Goal: Check status: Check status

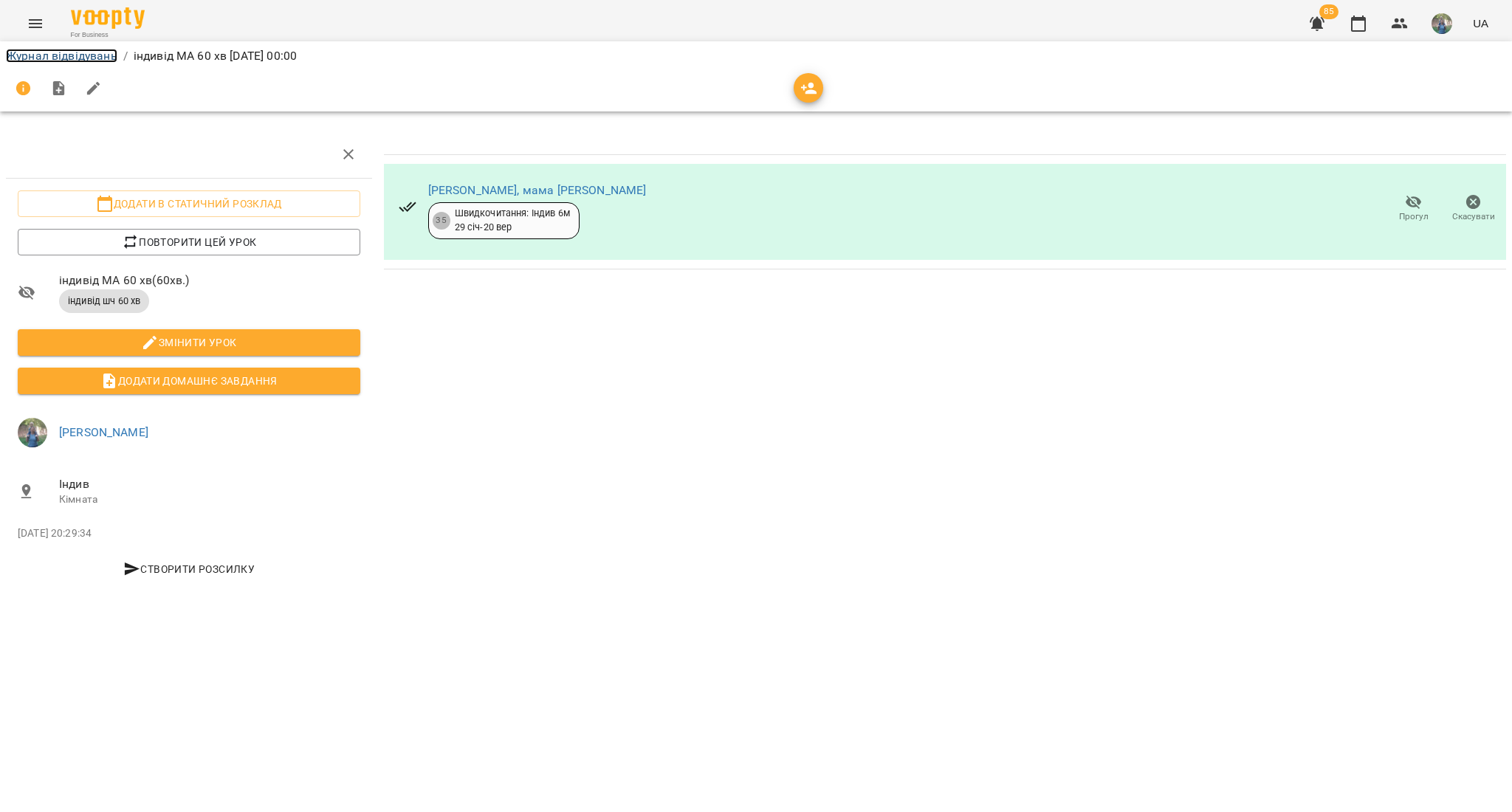
click at [62, 60] on link "Журнал відвідувань" at bounding box center [62, 56] width 112 height 14
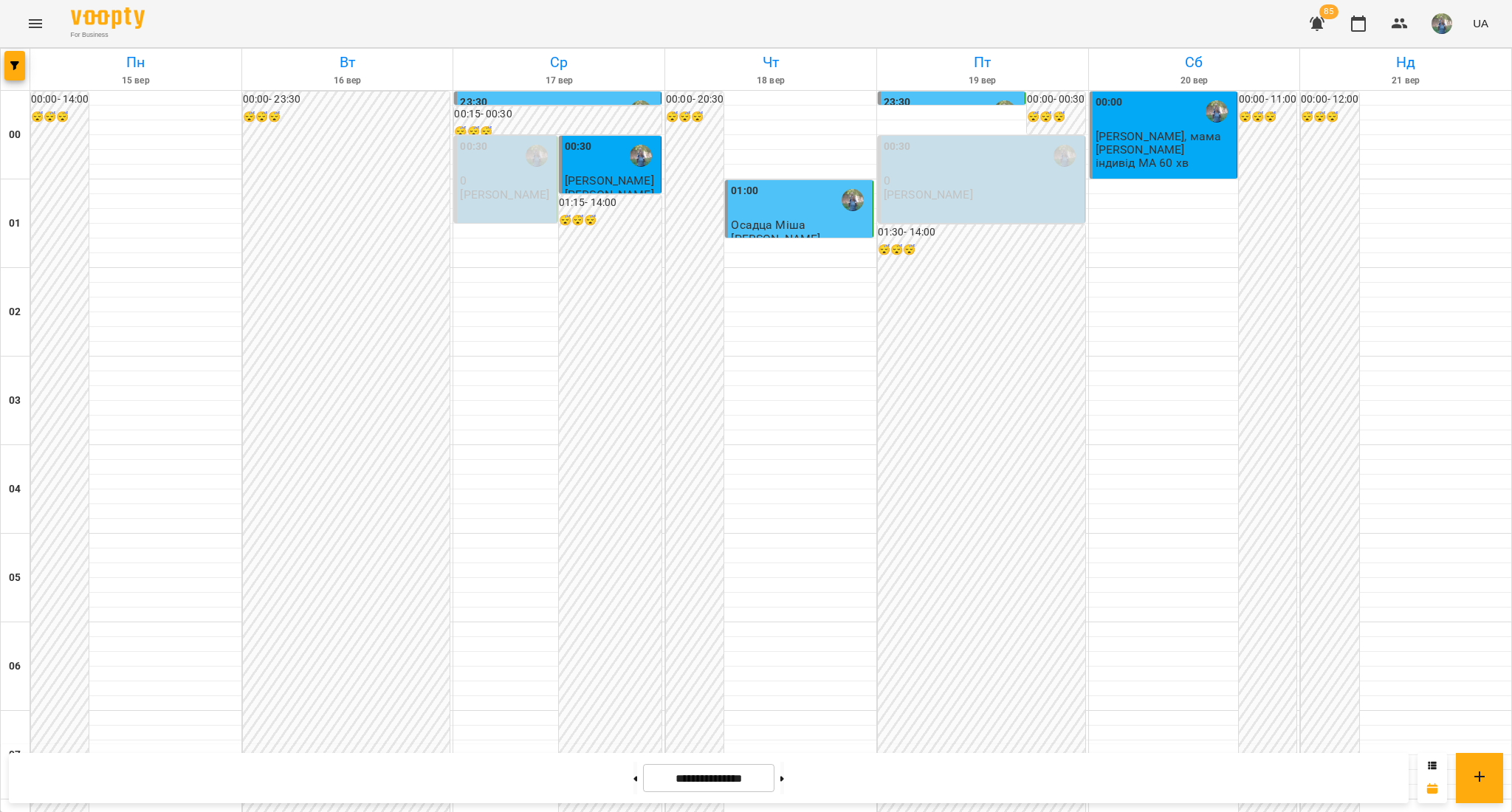
scroll to position [787, 0]
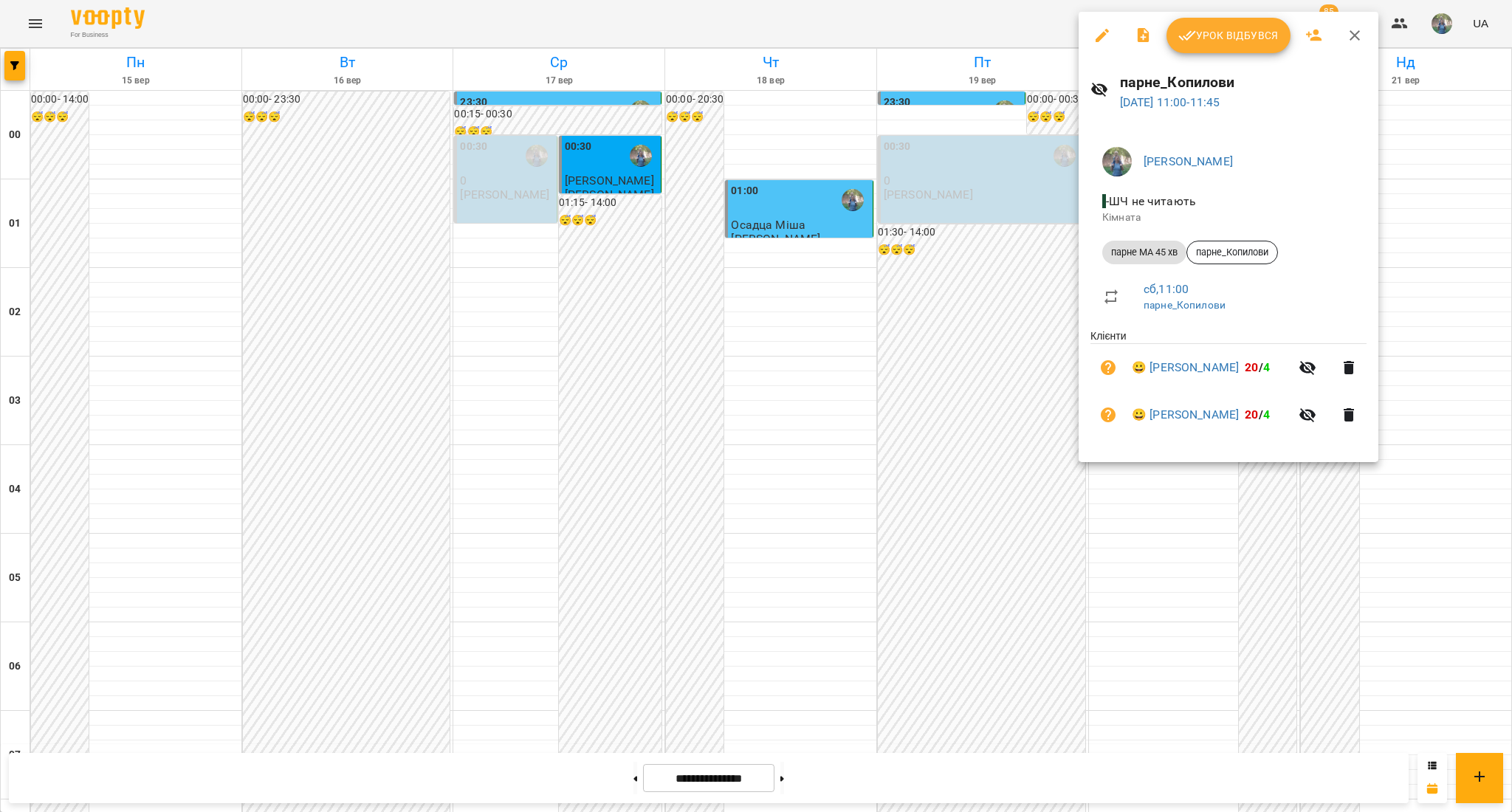
click at [825, 312] on div at bounding box center [756, 406] width 1512 height 812
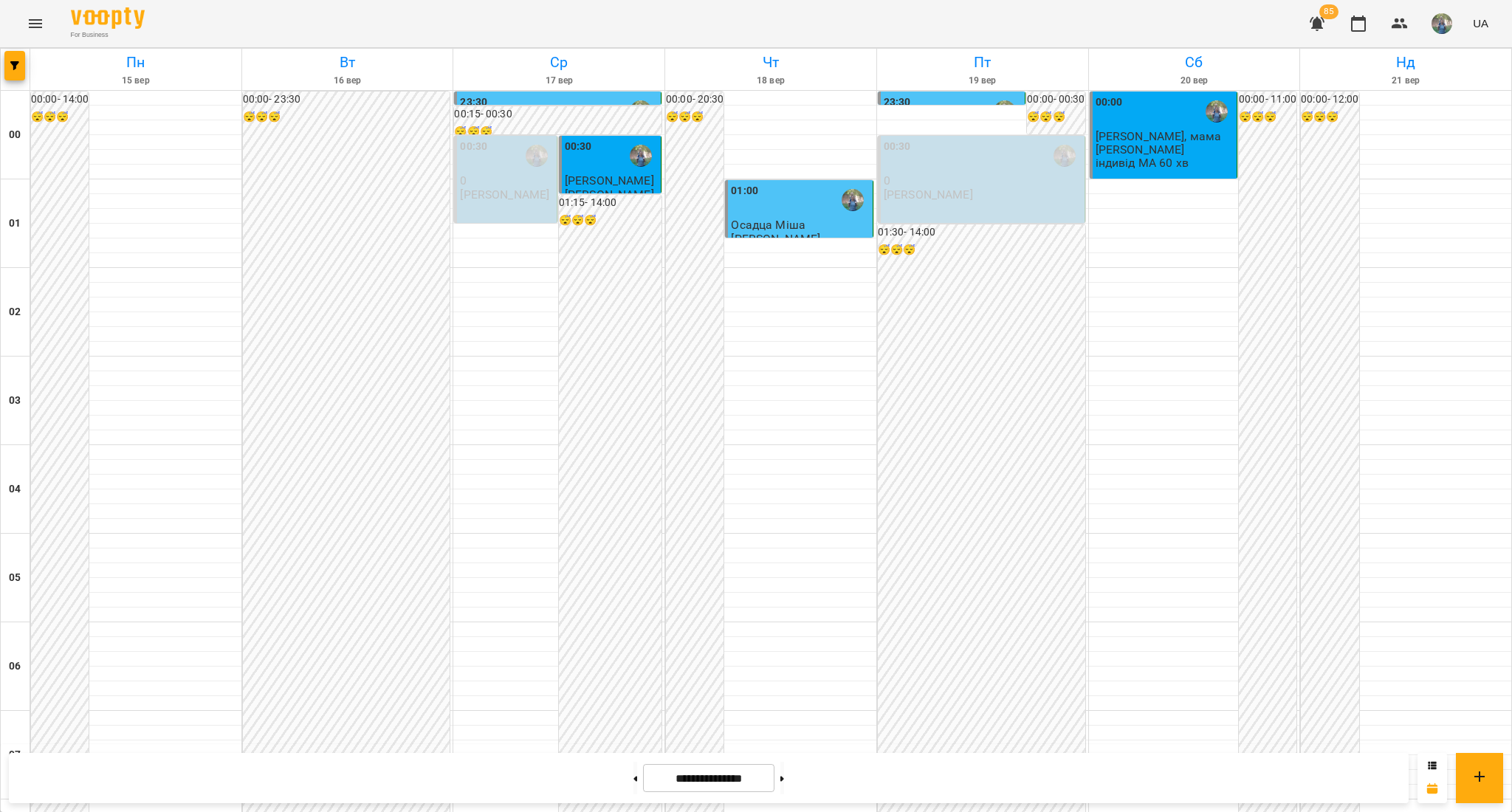
scroll to position [886, 0]
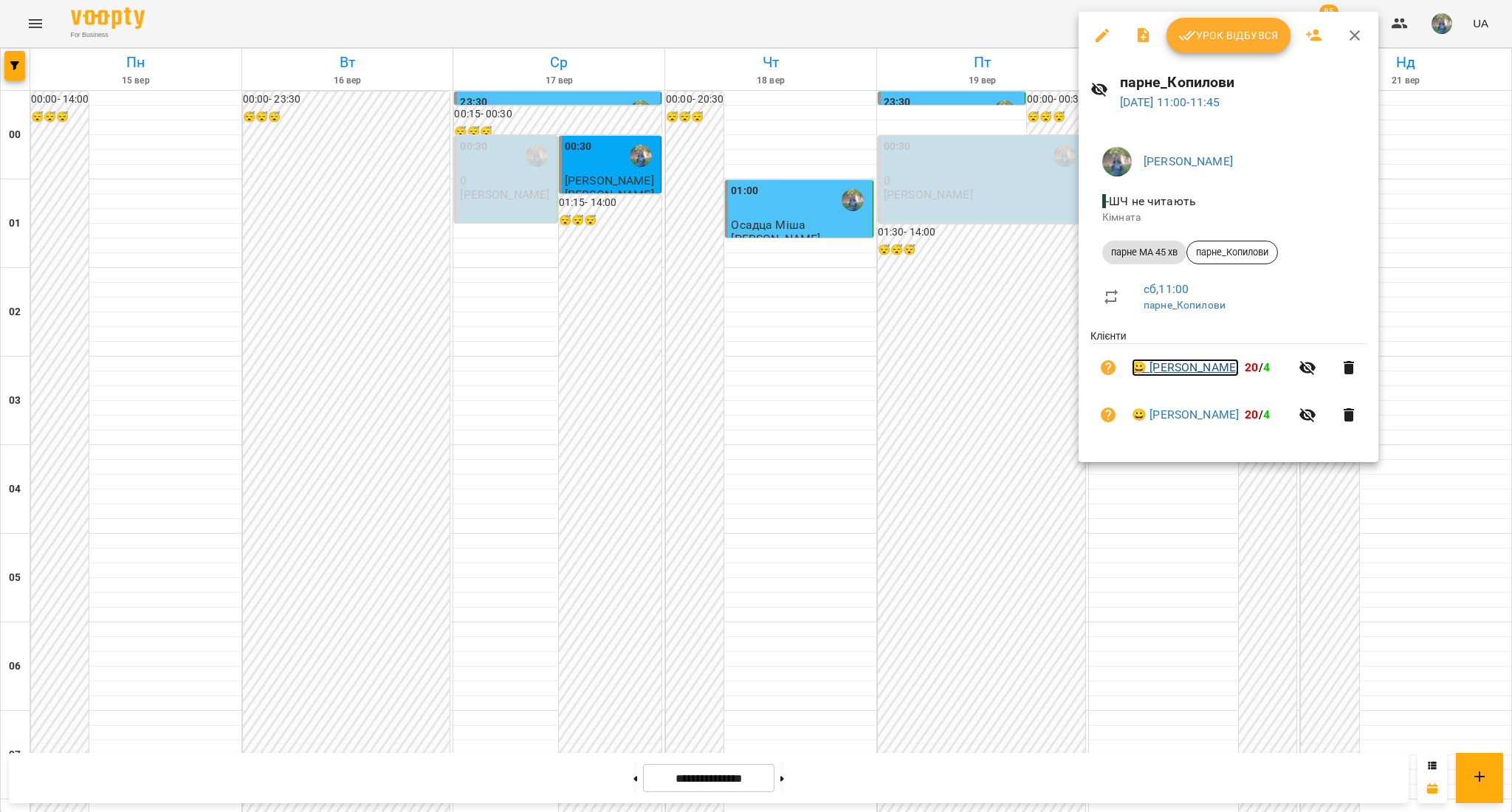
click at [1190, 371] on link "😀 [PERSON_NAME]" at bounding box center [1185, 367] width 107 height 18
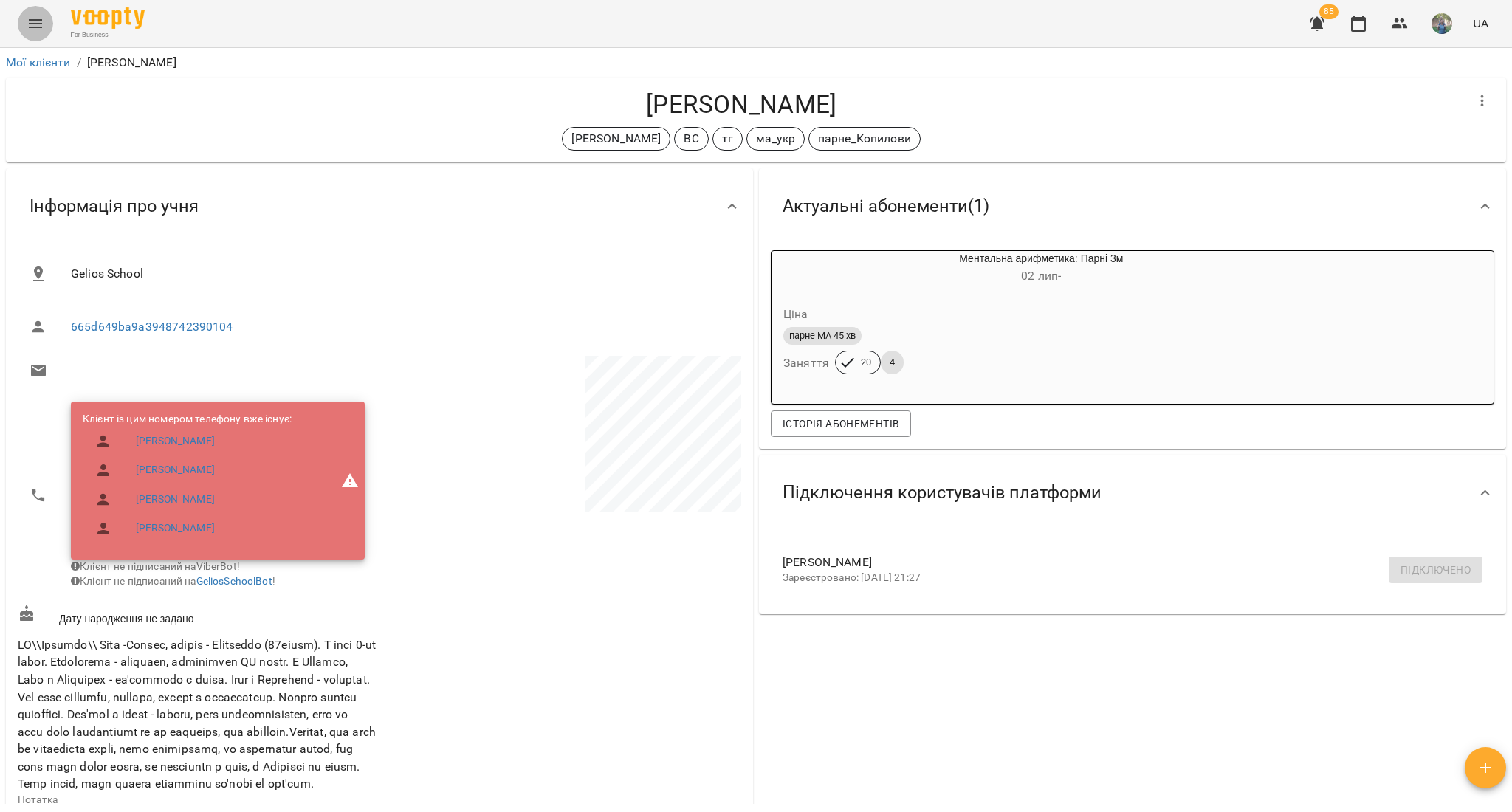
click at [35, 25] on icon "Menu" at bounding box center [35, 23] width 18 height 18
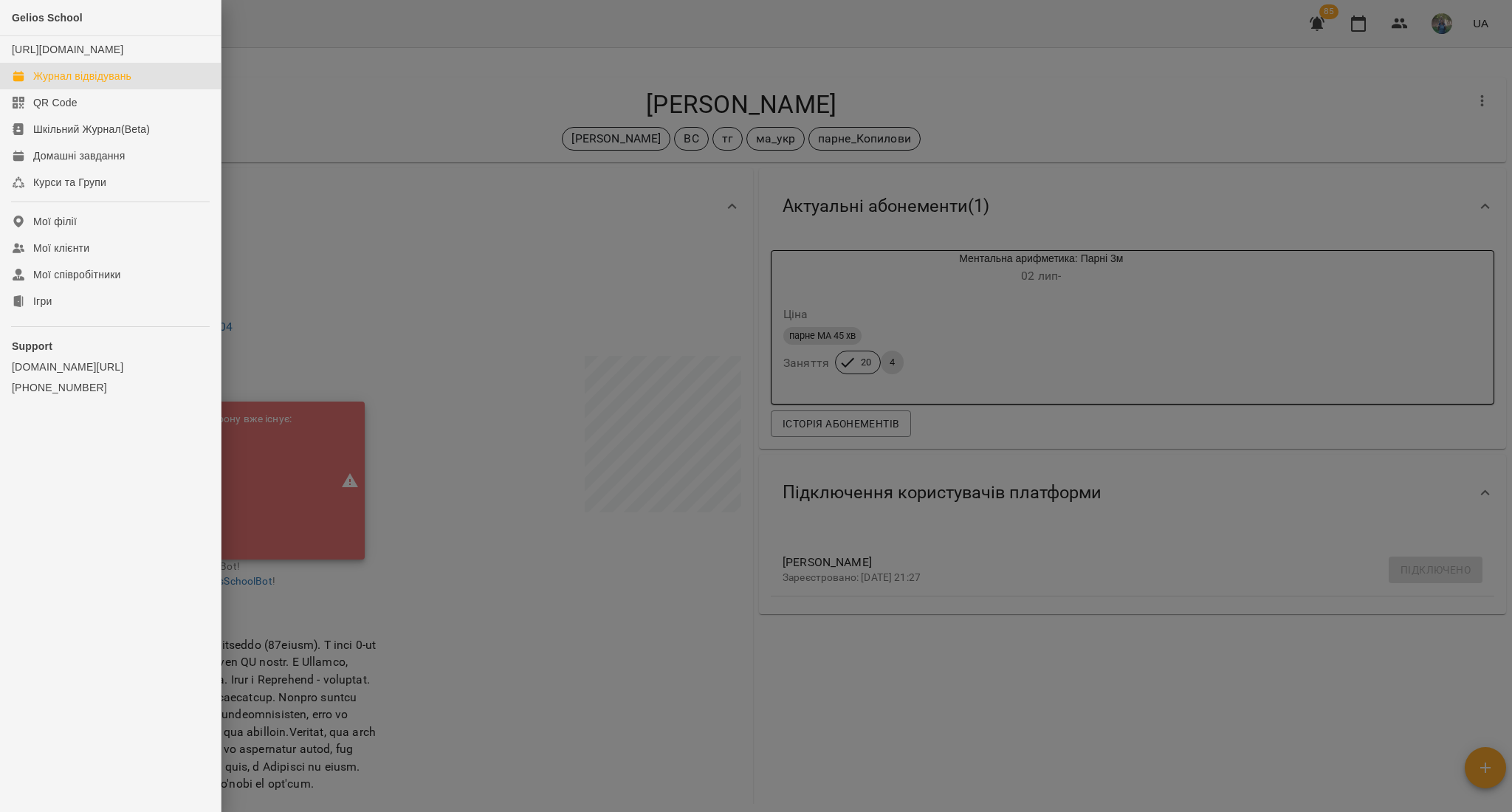
click at [71, 83] on div "Журнал відвідувань" at bounding box center [82, 76] width 98 height 15
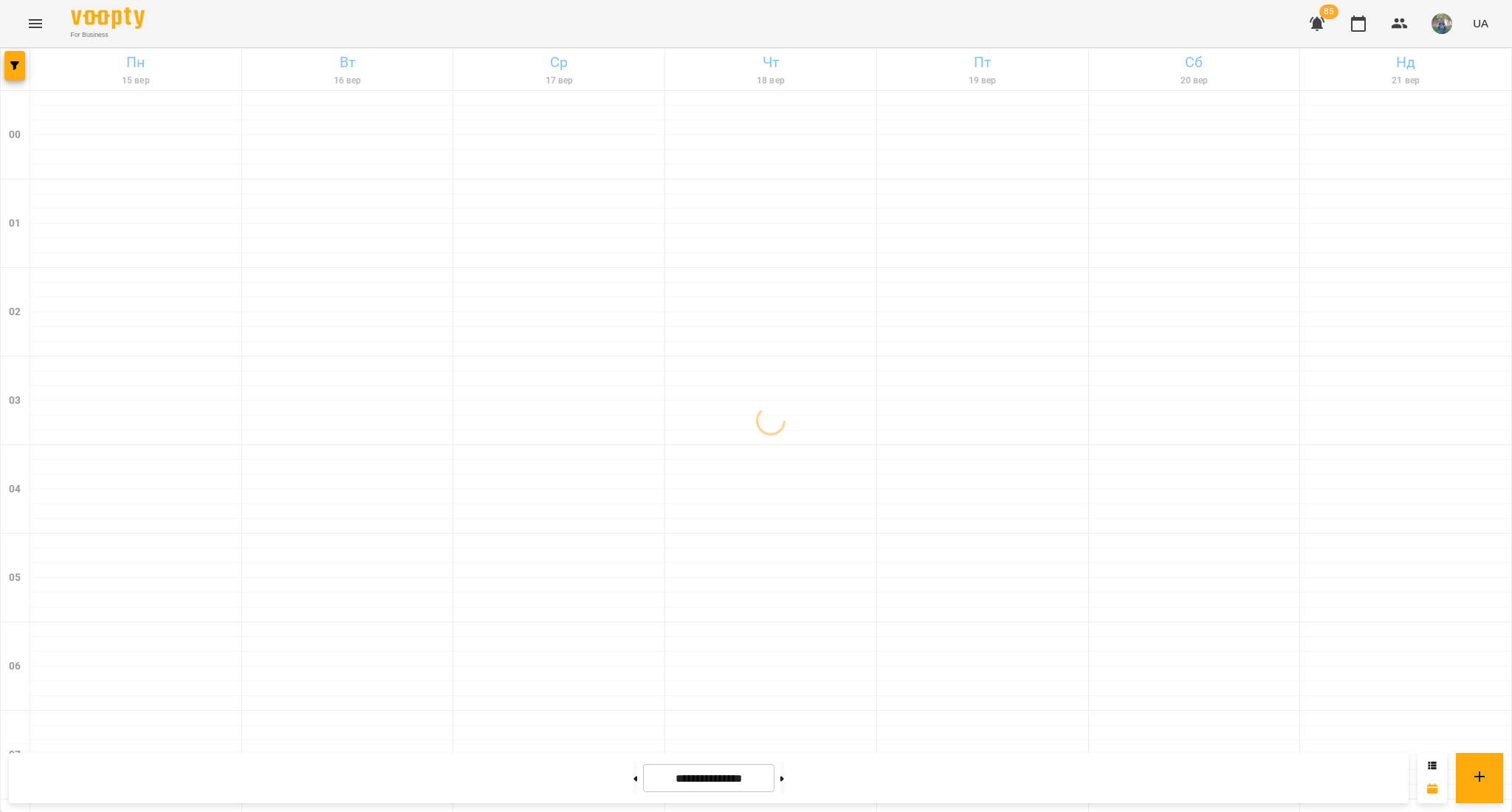
drag, startPoint x: 1301, startPoint y: 6, endPoint x: 1307, endPoint y: 12, distance: 8.5
click at [1305, 11] on span "85" at bounding box center [1317, 24] width 35 height 35
click at [1310, 18] on icon "button" at bounding box center [1317, 23] width 18 height 18
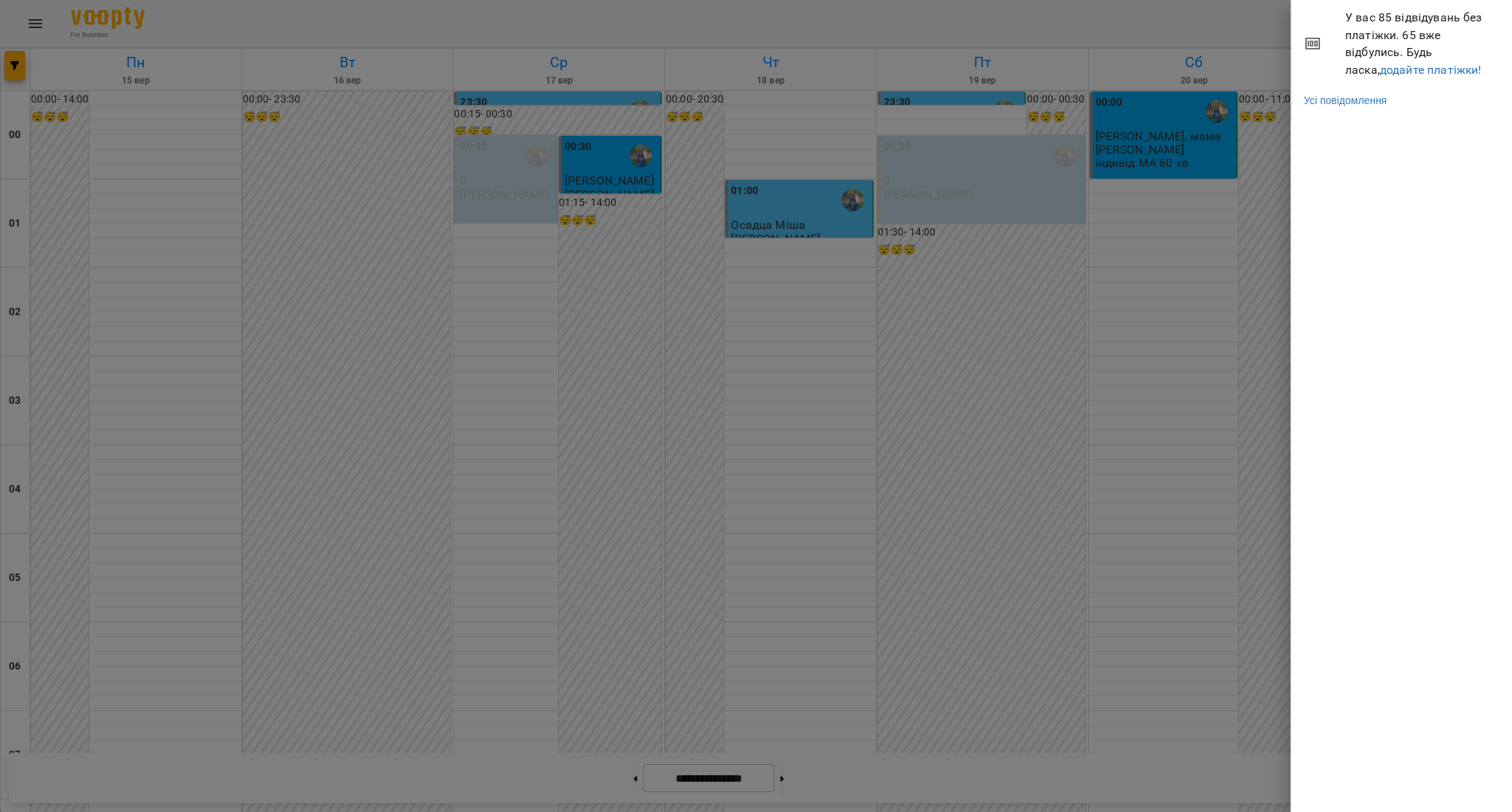
click at [1148, 286] on div at bounding box center [756, 406] width 1512 height 812
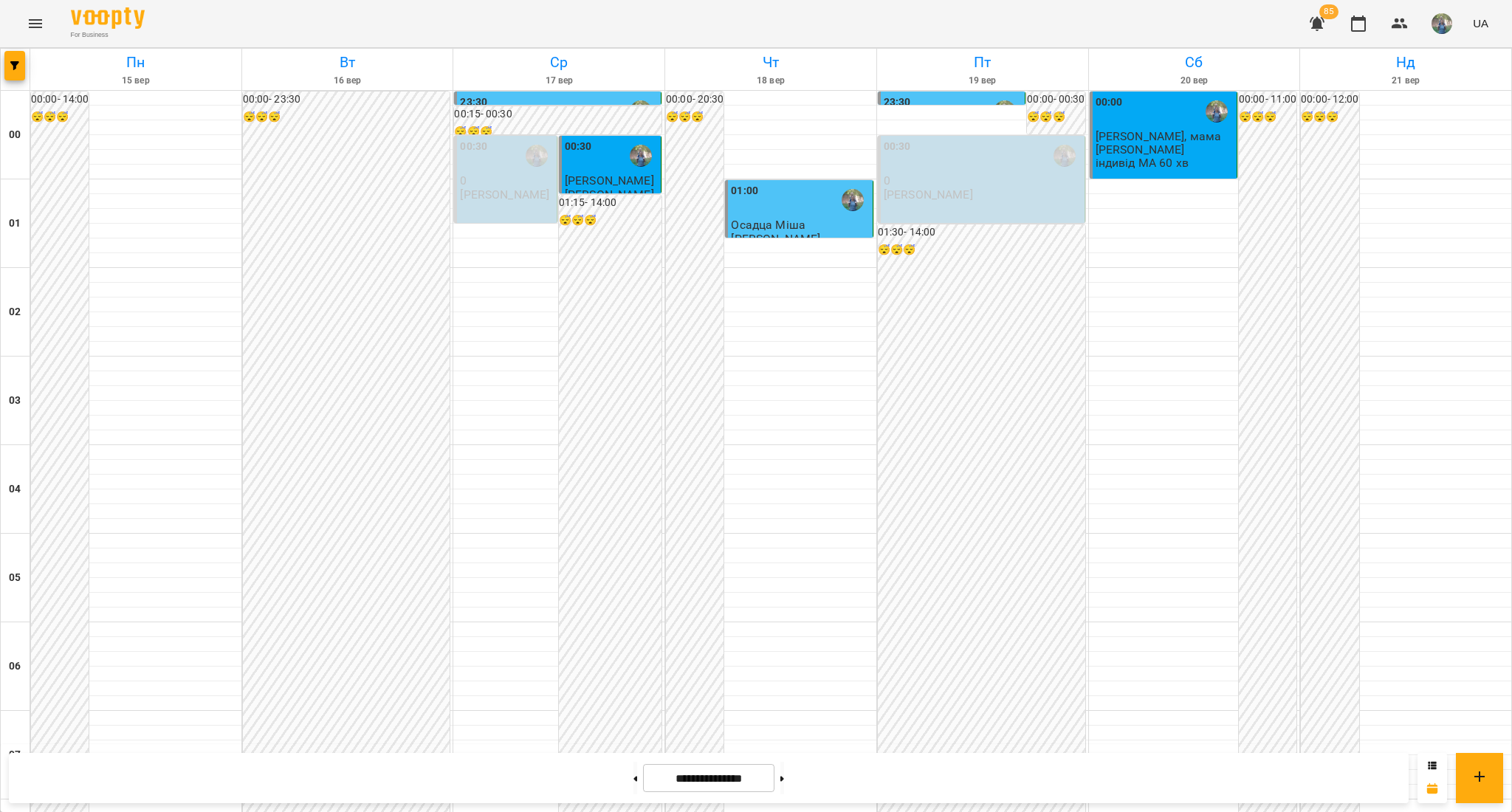
scroll to position [880, 0]
